Goal: Task Accomplishment & Management: Use online tool/utility

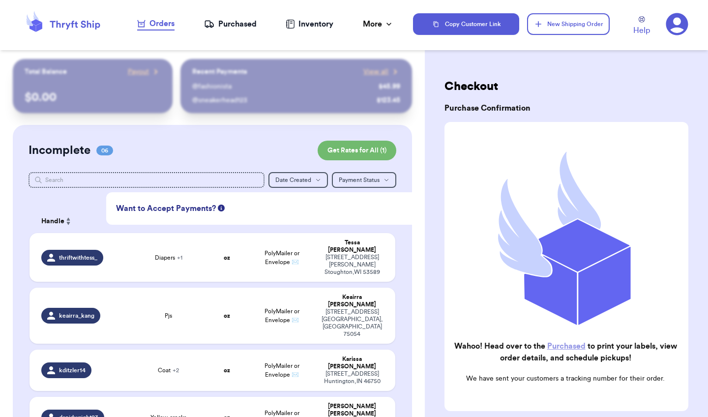
click at [172, 209] on span "Want to Accept Payments?" at bounding box center [166, 208] width 100 height 12
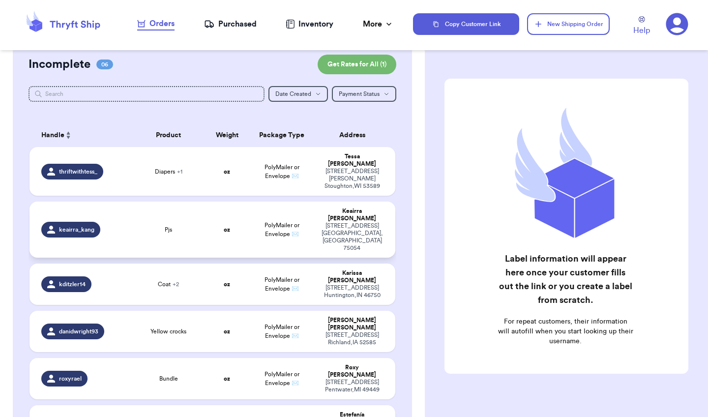
scroll to position [101, 0]
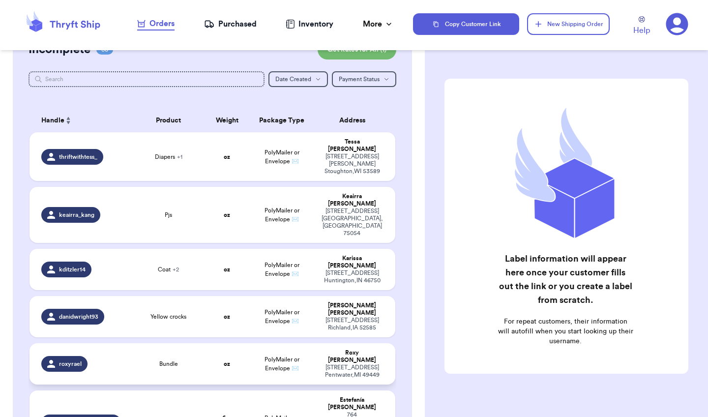
click at [308, 343] on td "PolyMailer or Envelope ✉️" at bounding box center [282, 363] width 66 height 41
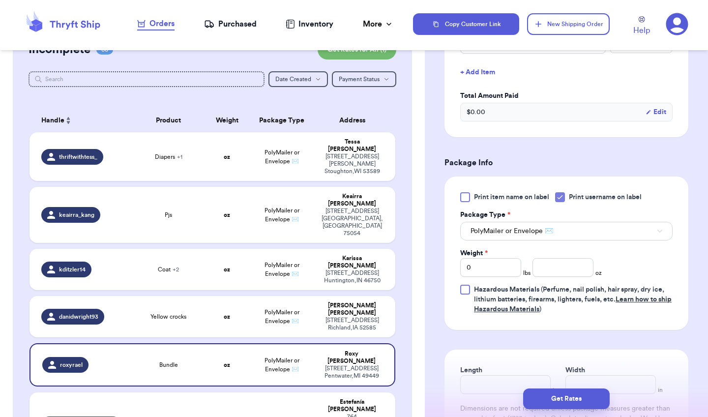
scroll to position [286, 0]
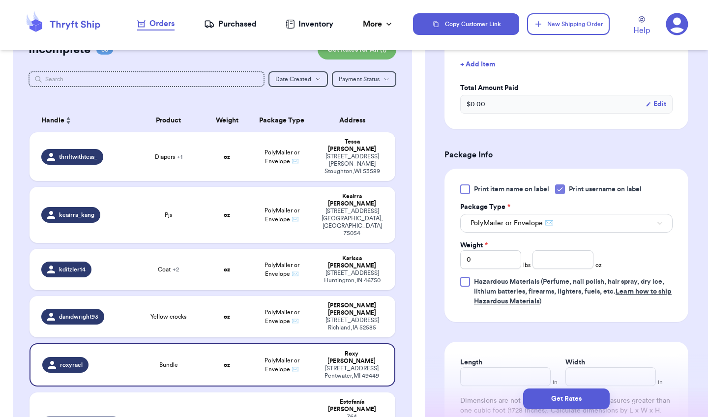
click at [563, 192] on icon at bounding box center [560, 189] width 8 height 8
click at [0, 0] on input "Print username on label" at bounding box center [0, 0] width 0 height 0
click at [347, 316] on div "[STREET_ADDRESS]" at bounding box center [351, 323] width 63 height 15
type input "Yellow crocks"
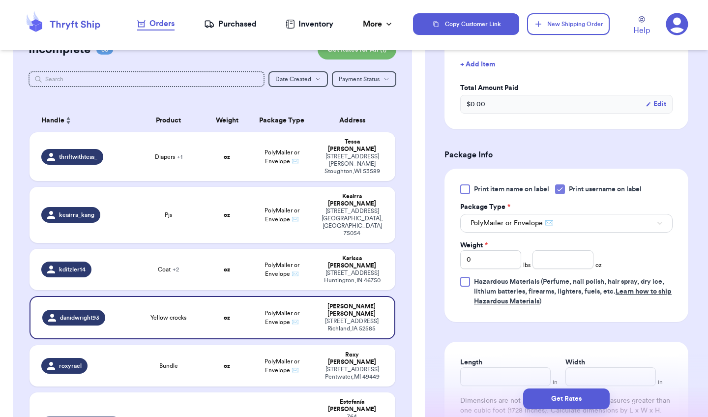
click at [562, 192] on icon at bounding box center [560, 189] width 8 height 8
click at [0, 0] on input "Print username on label" at bounding box center [0, 0] width 0 height 0
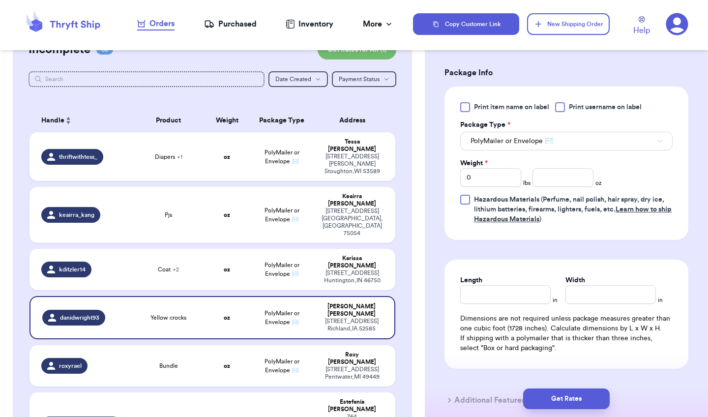
scroll to position [366, 0]
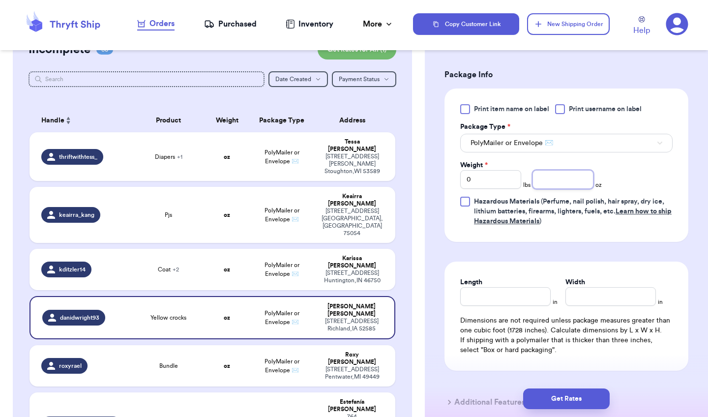
click at [562, 179] on input "number" at bounding box center [562, 179] width 61 height 19
type input "4"
click at [502, 304] on input "Length" at bounding box center [505, 296] width 90 height 19
type input "10"
click at [582, 296] on input "Width *" at bounding box center [610, 296] width 90 height 19
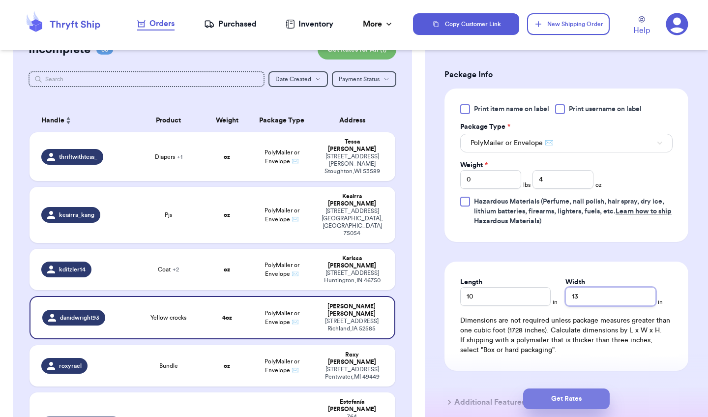
type input "13"
click at [583, 401] on button "Get Rates" at bounding box center [566, 398] width 86 height 21
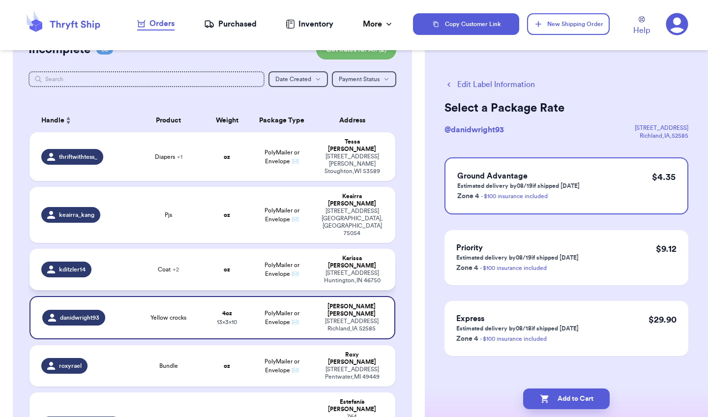
click at [304, 249] on td "PolyMailer or Envelope ✉️" at bounding box center [282, 269] width 66 height 41
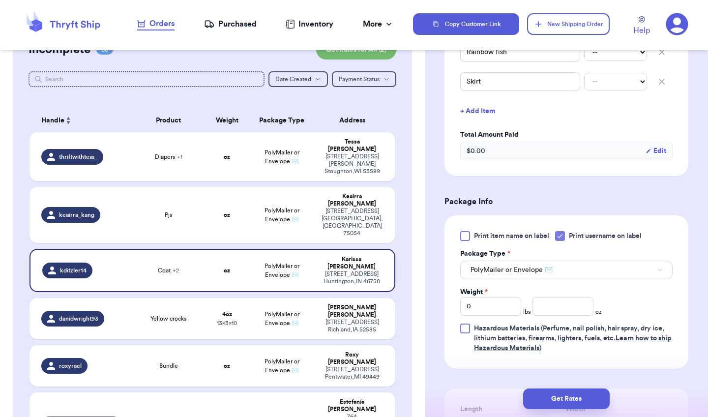
scroll to position [302, 0]
click at [560, 235] on icon at bounding box center [560, 234] width 8 height 8
click at [0, 0] on input "Print username on label" at bounding box center [0, 0] width 0 height 0
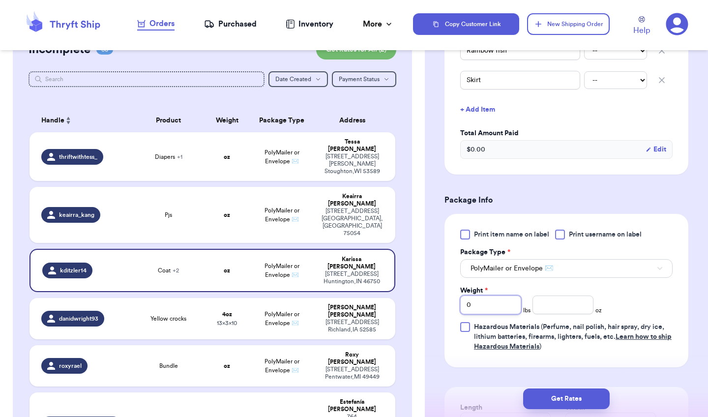
click at [507, 304] on input "0" at bounding box center [490, 304] width 61 height 19
type input "2"
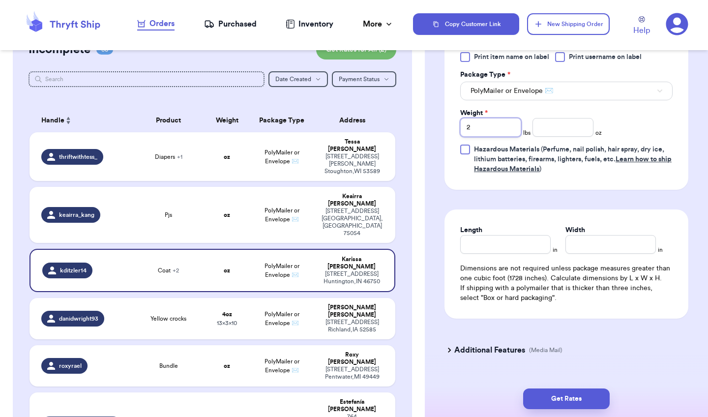
scroll to position [488, 0]
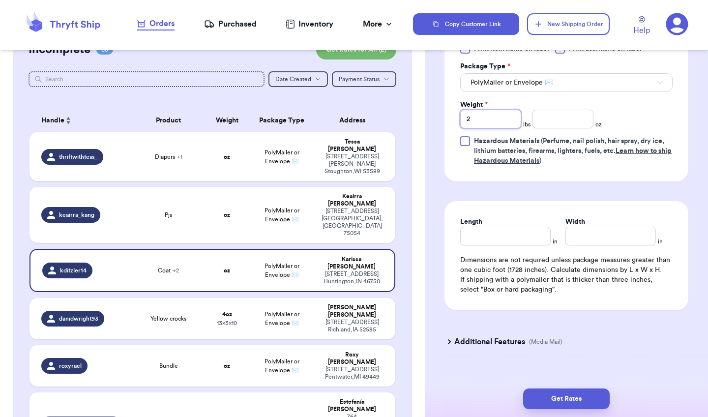
type input "2"
click at [522, 234] on input "Length" at bounding box center [505, 236] width 90 height 19
type input "1"
type input "14"
click at [587, 243] on input "Width *" at bounding box center [610, 236] width 90 height 19
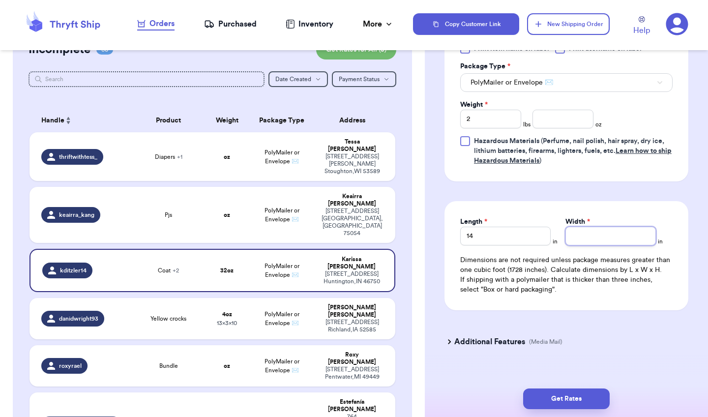
type input "1"
type input "17"
click at [564, 397] on button "Get Rates" at bounding box center [566, 398] width 86 height 21
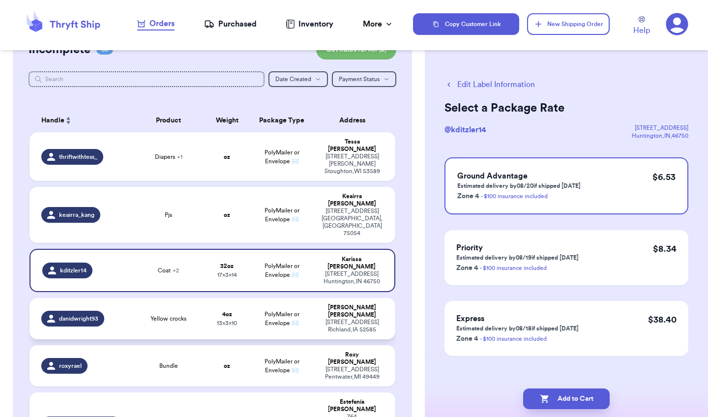
click at [342, 318] on div "[STREET_ADDRESS]" at bounding box center [351, 325] width 63 height 15
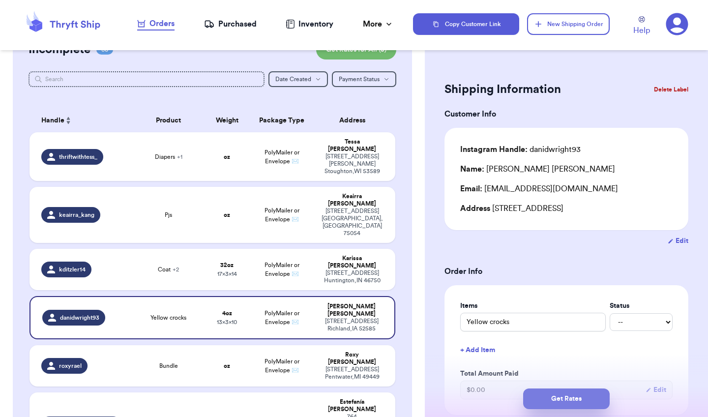
click at [580, 401] on button "Get Rates" at bounding box center [566, 398] width 86 height 21
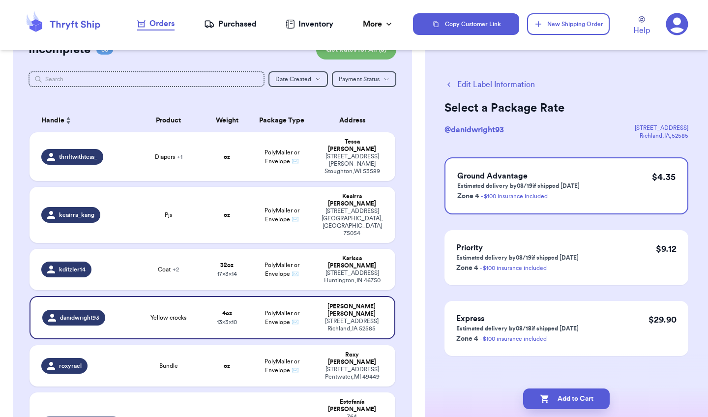
click at [580, 401] on button "Add to Cart" at bounding box center [566, 398] width 86 height 21
checkbox input "true"
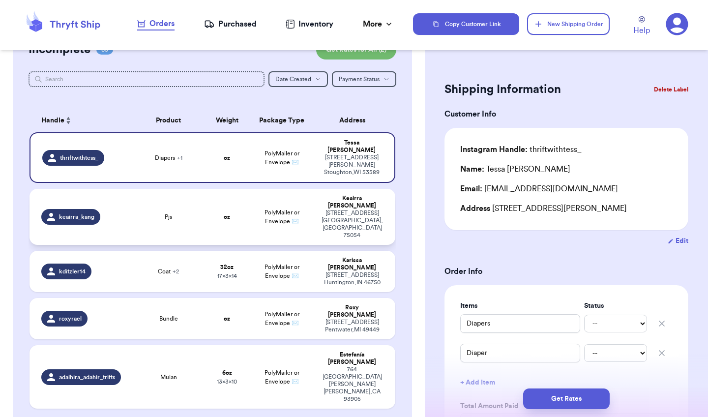
click at [337, 195] on div "[PERSON_NAME]" at bounding box center [351, 202] width 63 height 15
type input "Pjs"
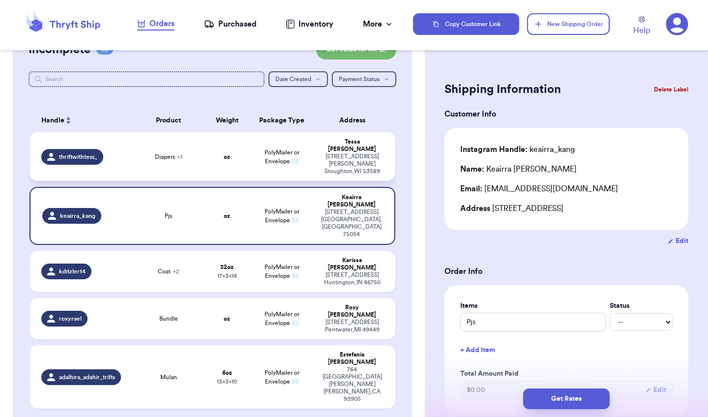
click at [317, 151] on td "[PERSON_NAME] [STREET_ADDRESS][PERSON_NAME]" at bounding box center [355, 156] width 81 height 49
type input "Diapers"
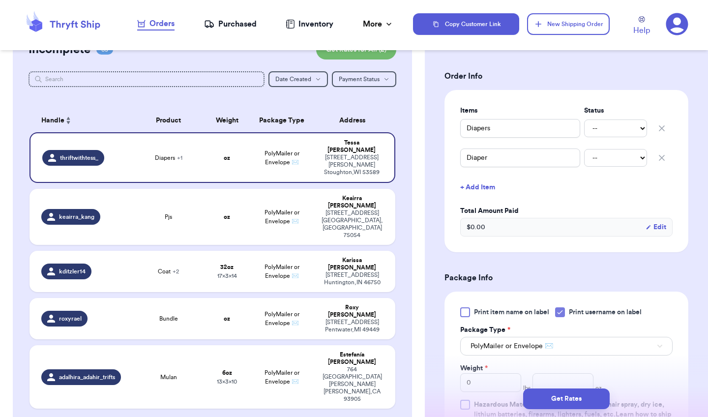
scroll to position [242, 0]
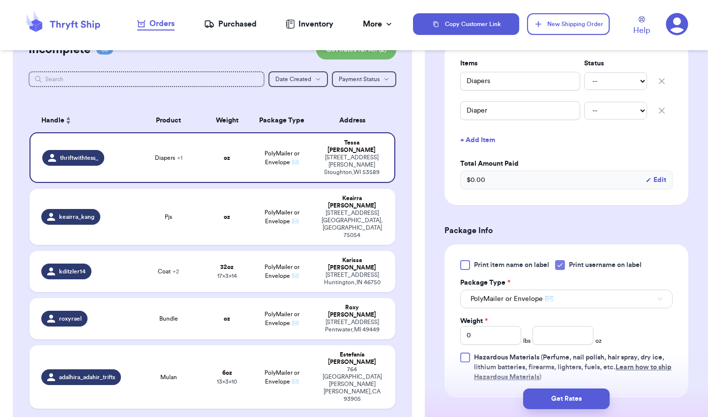
click at [561, 265] on icon at bounding box center [560, 265] width 8 height 8
click at [0, 0] on input "Print username on label" at bounding box center [0, 0] width 0 height 0
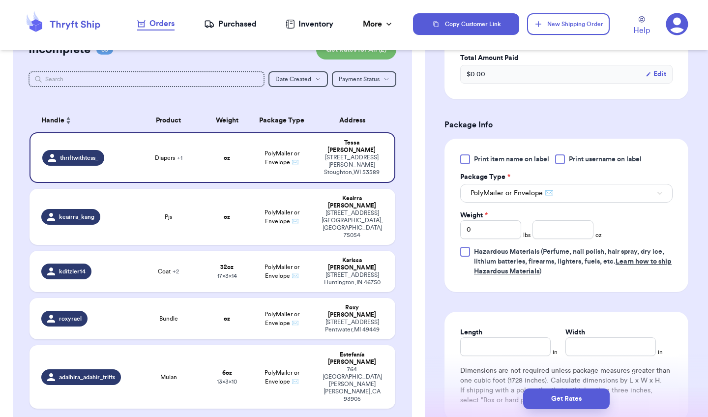
scroll to position [348, 0]
click at [569, 230] on input "number" at bounding box center [562, 229] width 61 height 19
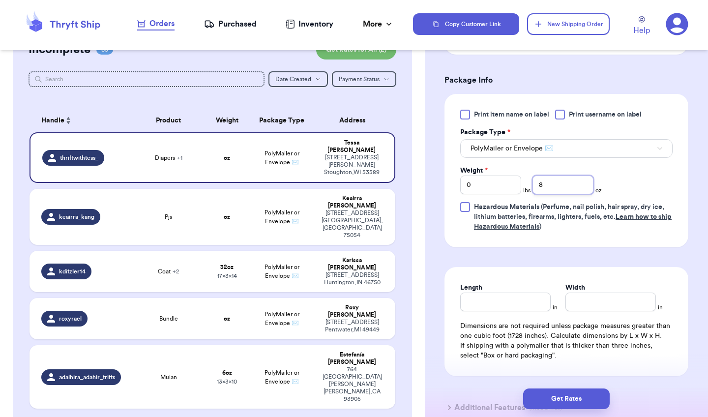
scroll to position [408, 0]
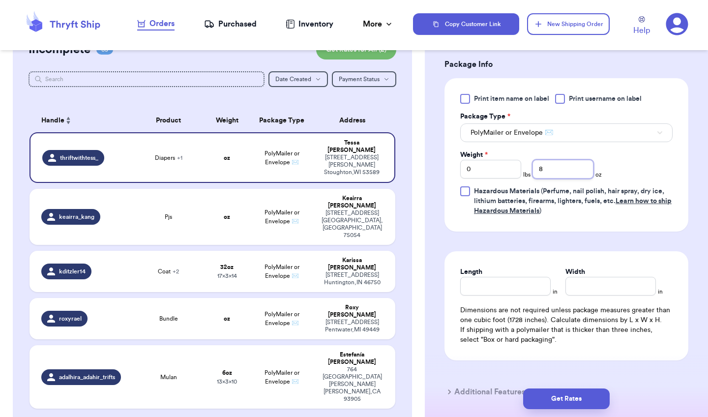
type input "8"
click at [511, 289] on input "Length" at bounding box center [505, 286] width 90 height 19
type input "10"
click at [578, 290] on input "Width *" at bounding box center [610, 286] width 90 height 19
type input "13"
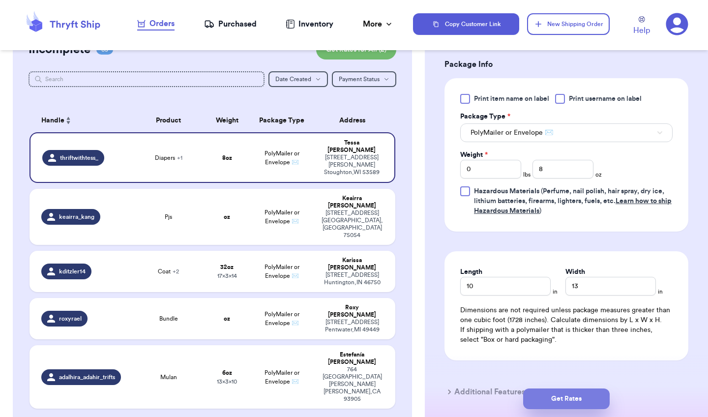
click at [569, 393] on button "Get Rates" at bounding box center [566, 398] width 86 height 21
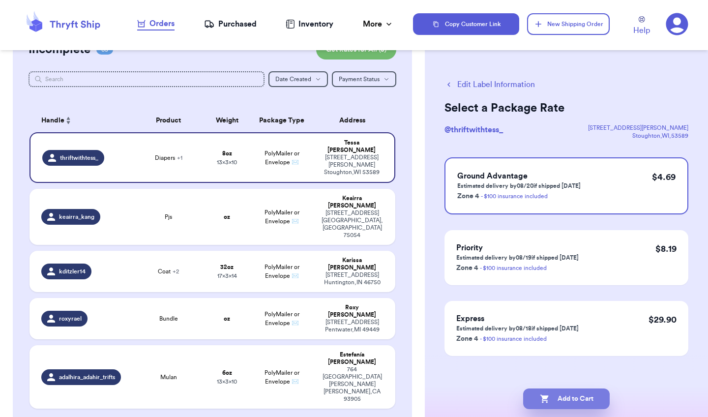
click at [564, 402] on button "Add to Cart" at bounding box center [566, 398] width 86 height 21
checkbox input "true"
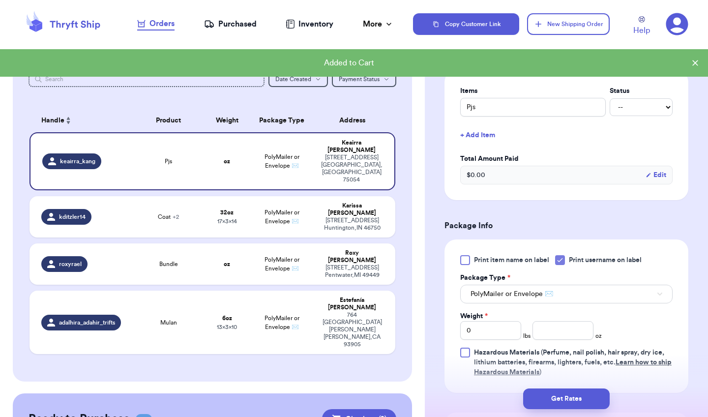
scroll to position [219, 0]
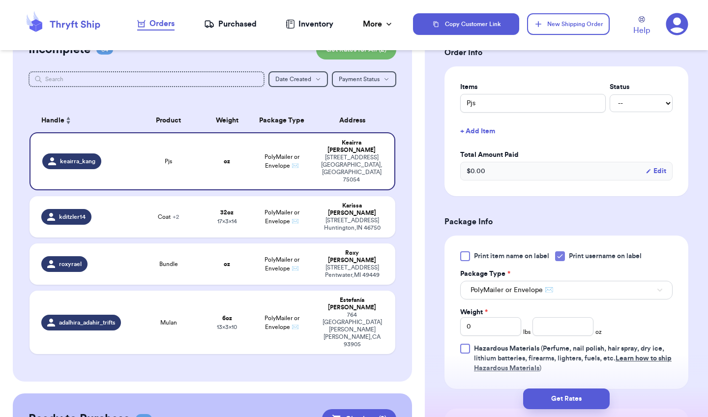
click at [560, 256] on icon at bounding box center [560, 256] width 8 height 8
click at [0, 0] on input "Print username on label" at bounding box center [0, 0] width 0 height 0
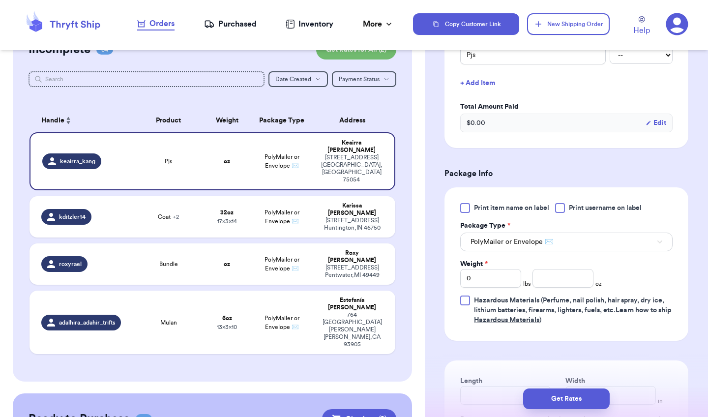
scroll to position [270, 0]
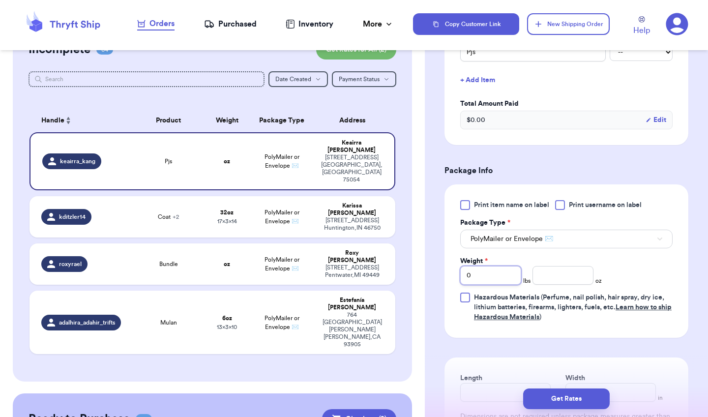
click at [503, 276] on input "0" at bounding box center [490, 275] width 61 height 19
type input "1"
click at [562, 285] on input "number" at bounding box center [562, 275] width 61 height 19
type input "13"
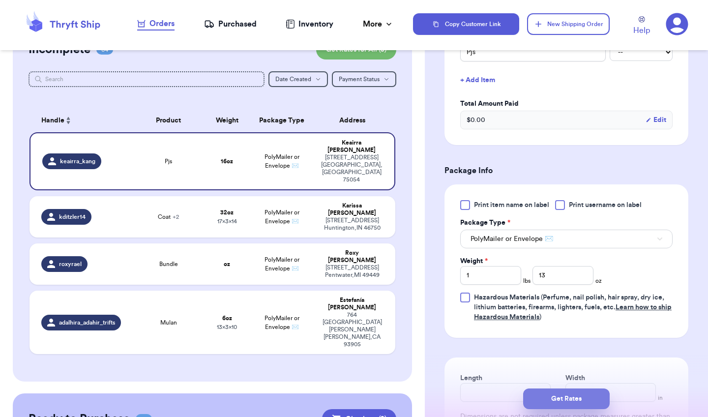
click at [574, 396] on button "Get Rates" at bounding box center [566, 398] width 86 height 21
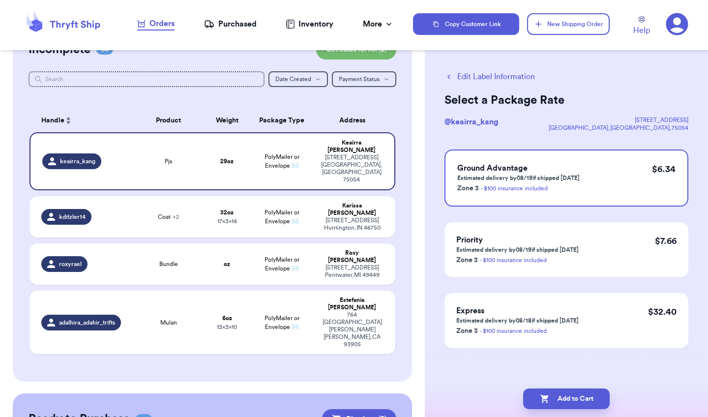
scroll to position [0, 0]
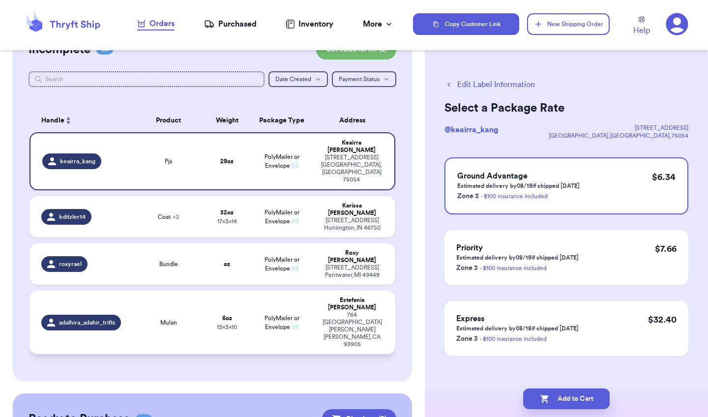
click at [296, 315] on span "PolyMailer or Envelope ✉️" at bounding box center [281, 322] width 35 height 15
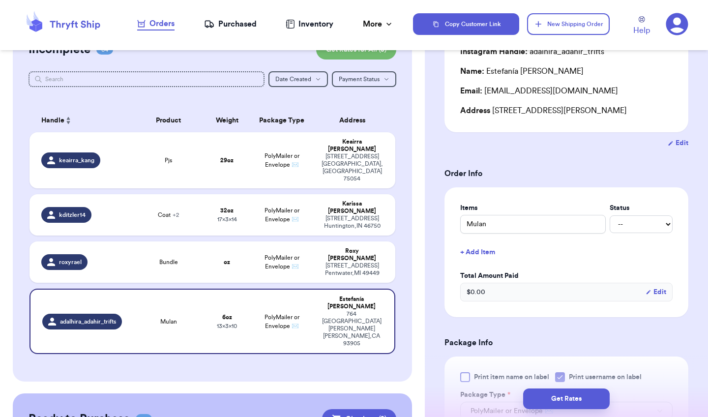
scroll to position [95, 0]
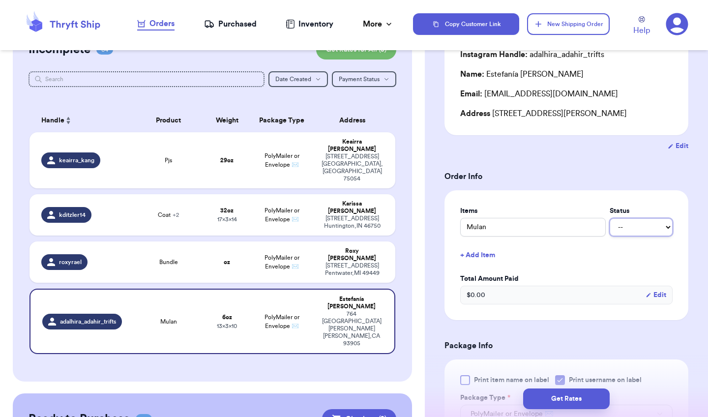
select select "unpaid"
click at [350, 262] on div "[STREET_ADDRESS]" at bounding box center [351, 269] width 63 height 15
type input "Bundle"
select select "unknown"
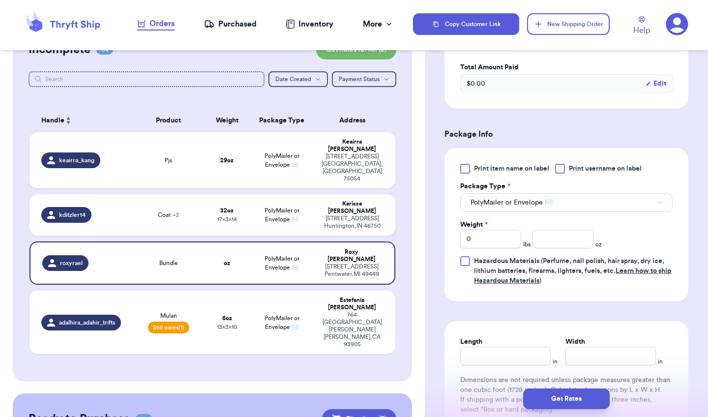
scroll to position [310, 0]
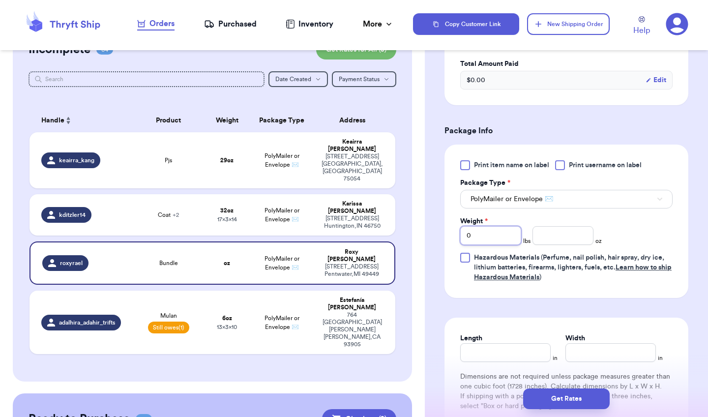
click at [490, 238] on input "0" at bounding box center [490, 235] width 61 height 19
type input "2"
click at [560, 240] on input "number" at bounding box center [562, 235] width 61 height 19
type input "2"
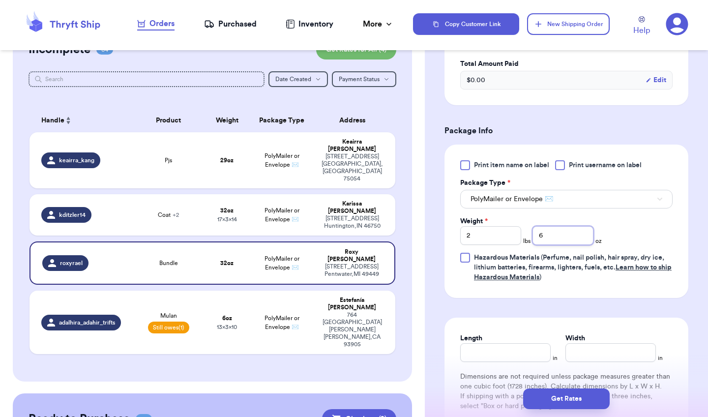
type input "6"
click at [537, 206] on button "PolyMailer or Envelope ✉️" at bounding box center [566, 199] width 212 height 19
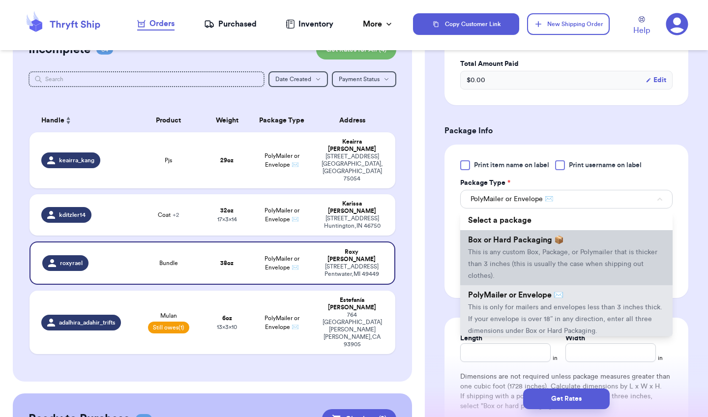
click at [532, 252] on span "This is any custom Box, Package, or Polymailer that is thicker than 3 inches (t…" at bounding box center [562, 264] width 189 height 30
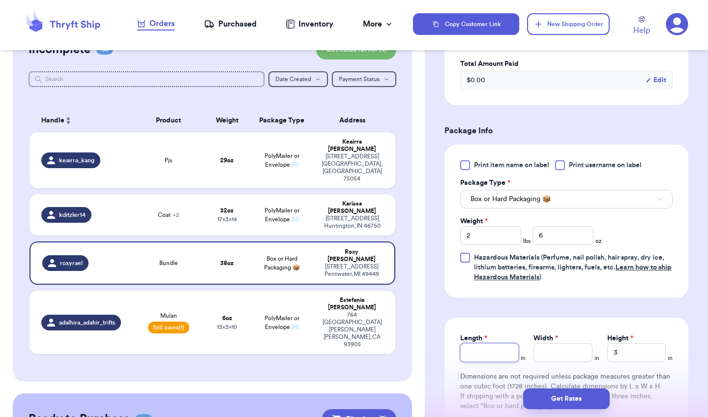
click at [476, 354] on input "Length *" at bounding box center [489, 352] width 58 height 19
type input "12"
click at [566, 346] on input "Width *" at bounding box center [562, 352] width 58 height 19
type input "8"
click at [628, 356] on input "3" at bounding box center [636, 352] width 58 height 19
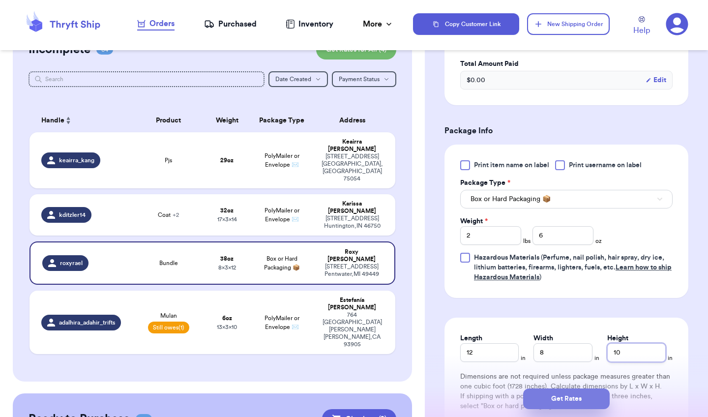
type input "10"
click at [587, 398] on button "Get Rates" at bounding box center [566, 398] width 86 height 21
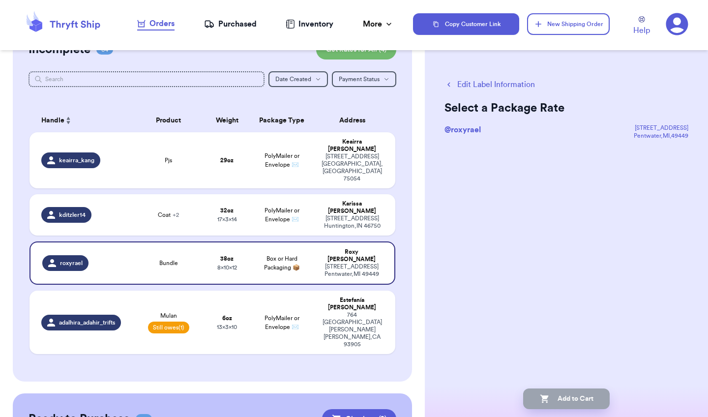
scroll to position [0, 0]
